Goal: Information Seeking & Learning: Learn about a topic

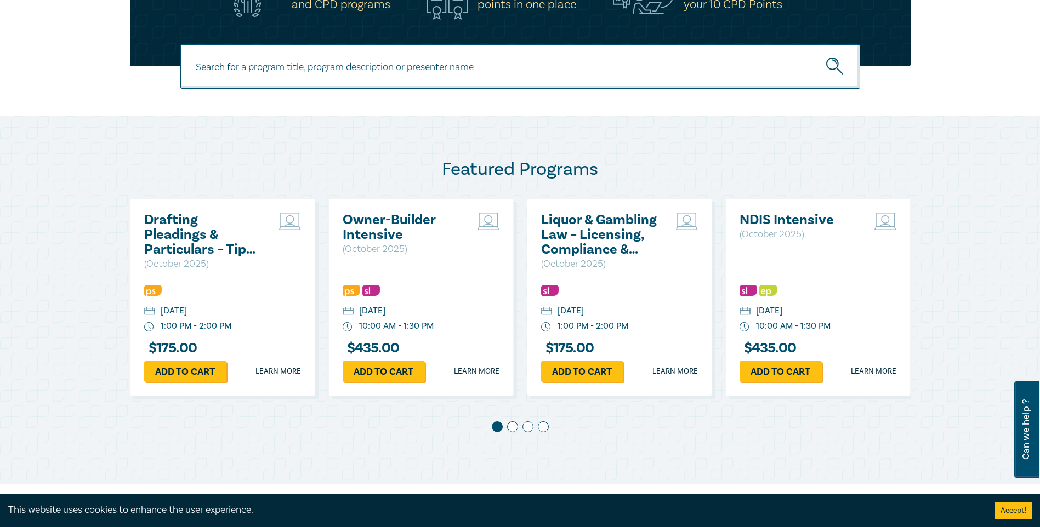
scroll to position [438, 0]
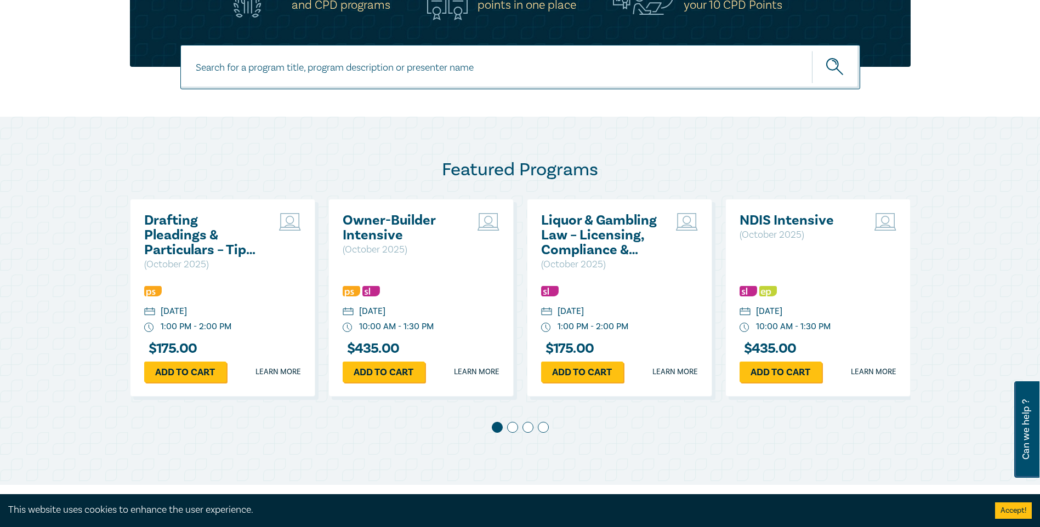
click at [279, 59] on input at bounding box center [520, 67] width 680 height 44
type input "[PERSON_NAME] & Estates"
click at [828, 64] on icon "submit" at bounding box center [835, 67] width 19 height 19
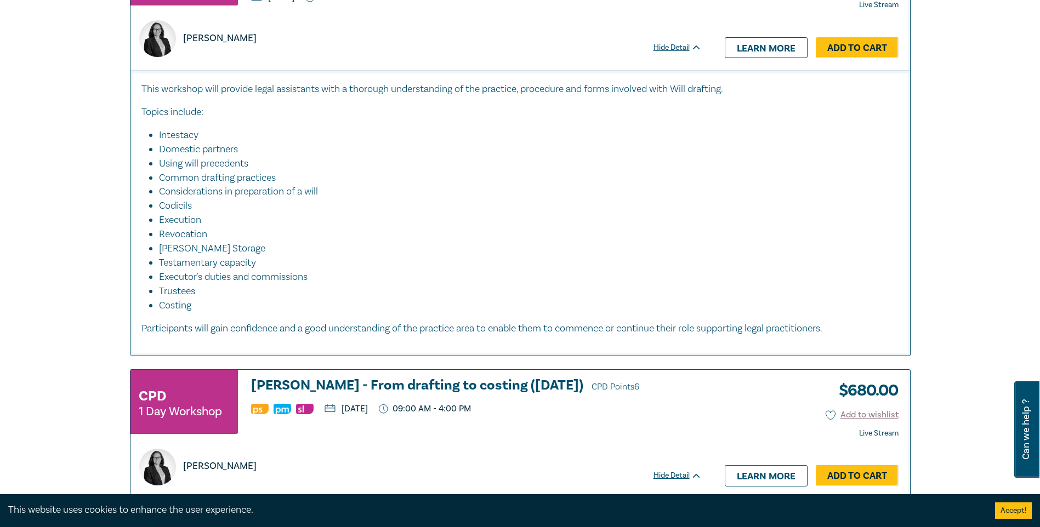
scroll to position [767, 0]
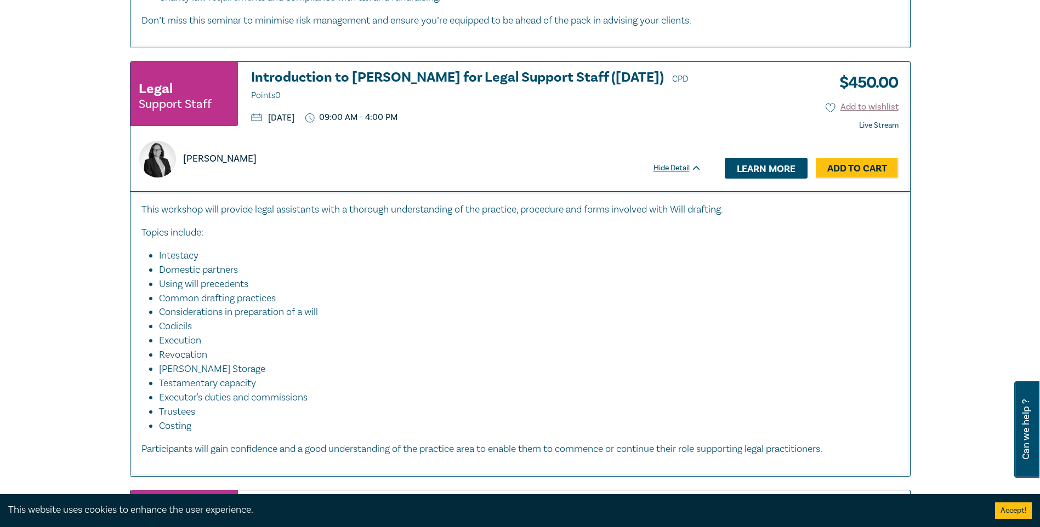
click at [774, 166] on link "Learn more" at bounding box center [766, 168] width 83 height 21
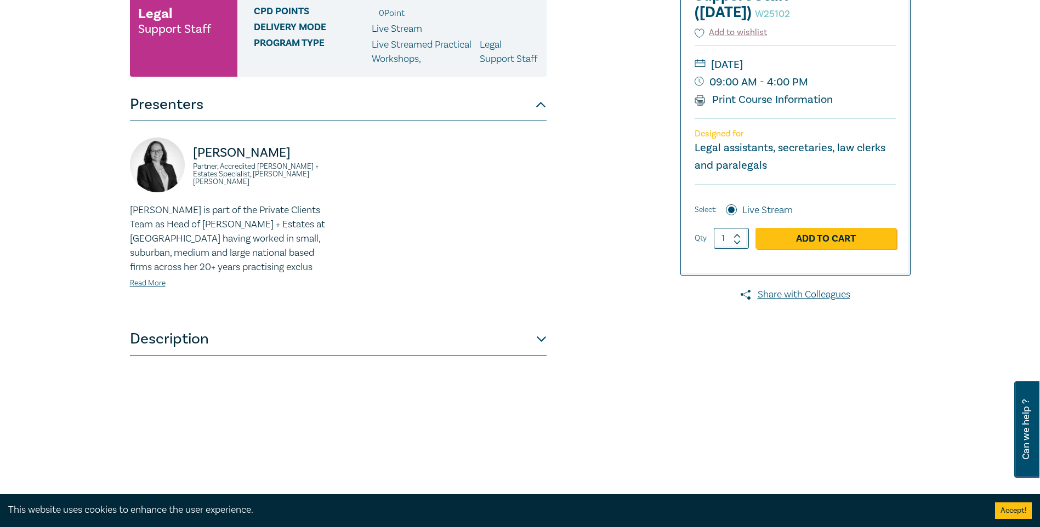
scroll to position [329, 0]
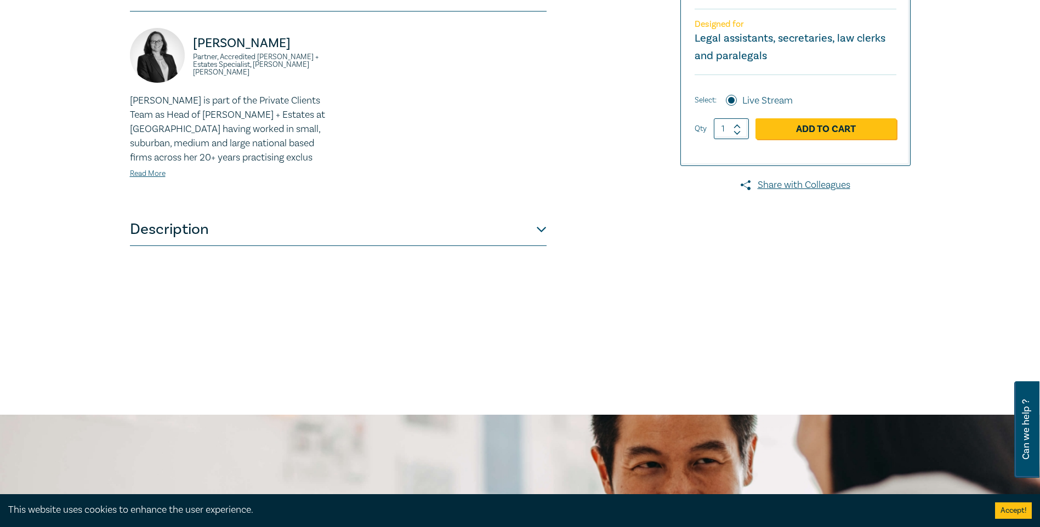
click at [168, 246] on button "Description" at bounding box center [338, 229] width 417 height 33
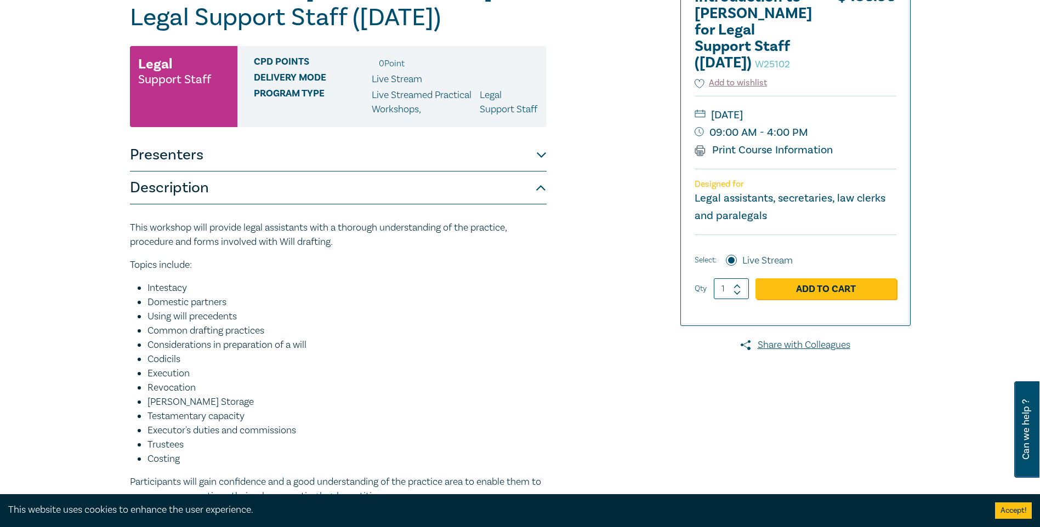
scroll to position [164, 0]
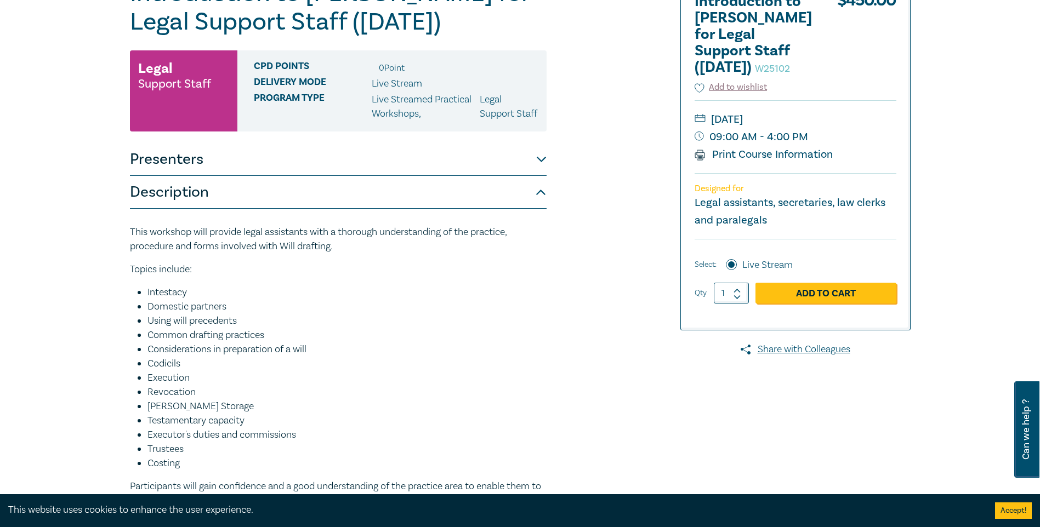
click at [155, 176] on button "Presenters" at bounding box center [338, 159] width 417 height 33
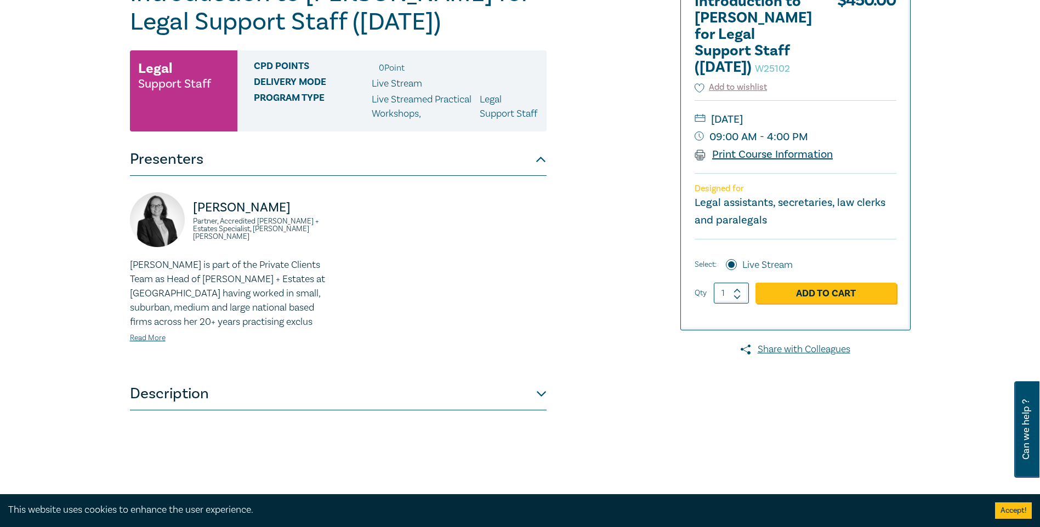
click at [730, 155] on link "Print Course Information" at bounding box center [763, 154] width 139 height 14
